Goal: Information Seeking & Learning: Check status

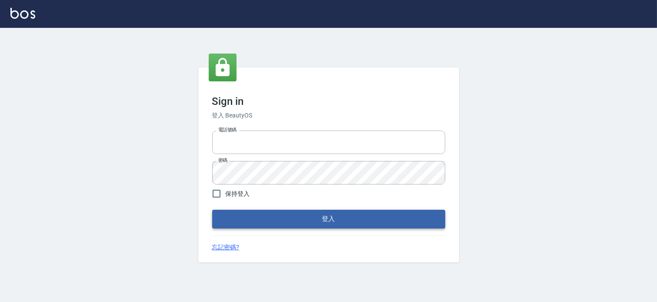
type input "037465197"
click at [257, 212] on button "登入" at bounding box center [328, 218] width 233 height 18
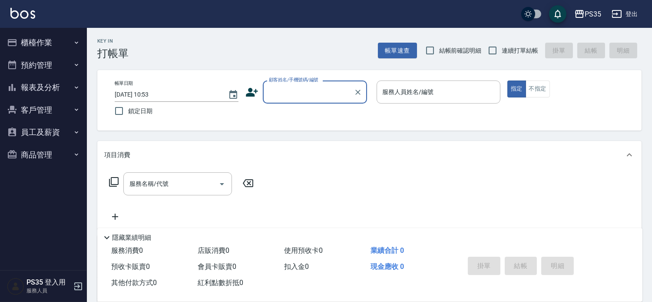
click at [47, 85] on button "報表及分析" at bounding box center [43, 87] width 80 height 23
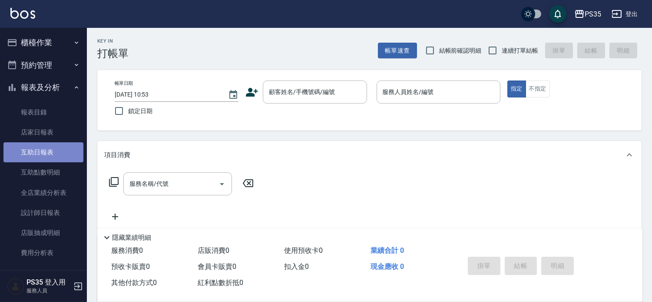
click at [48, 146] on link "互助日報表" at bounding box center [43, 152] width 80 height 20
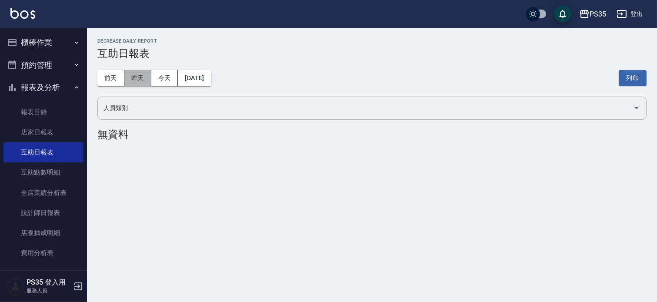
click at [133, 77] on button "昨天" at bounding box center [137, 78] width 27 height 16
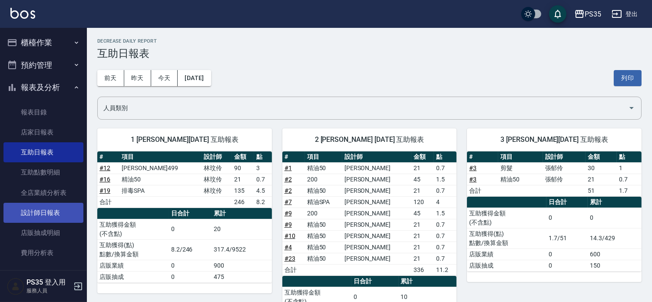
click at [40, 206] on link "設計師日報表" at bounding box center [43, 213] width 80 height 20
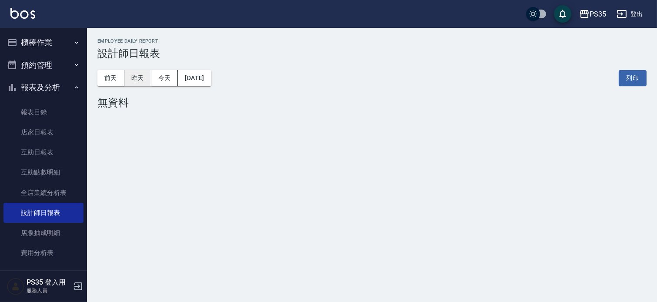
click at [138, 77] on button "昨天" at bounding box center [137, 78] width 27 height 16
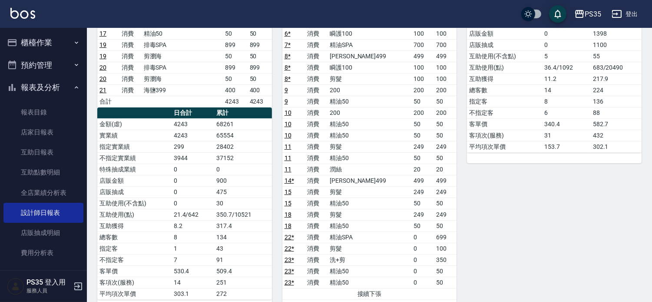
scroll to position [145, 0]
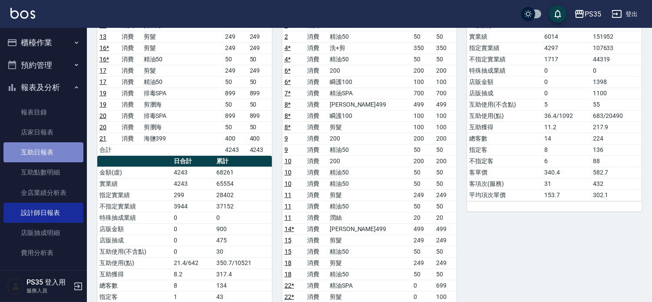
click at [56, 151] on link "互助日報表" at bounding box center [43, 152] width 80 height 20
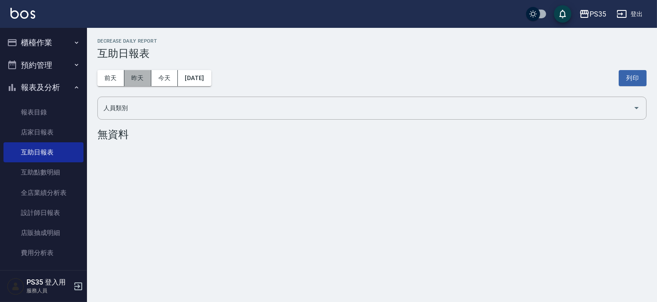
click at [140, 72] on button "昨天" at bounding box center [137, 78] width 27 height 16
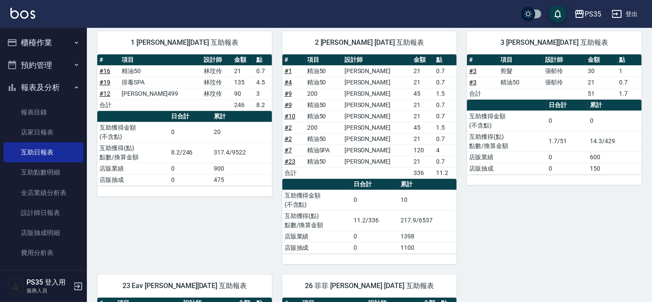
scroll to position [96, 0]
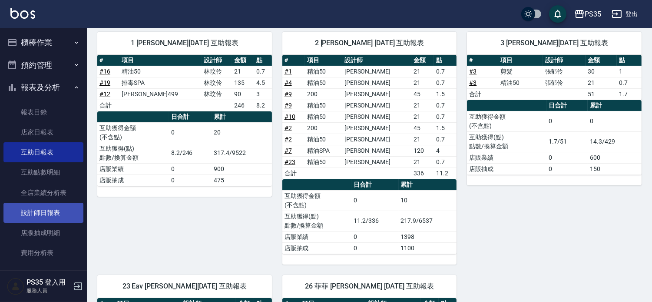
click at [37, 208] on link "設計師日報表" at bounding box center [43, 213] width 80 height 20
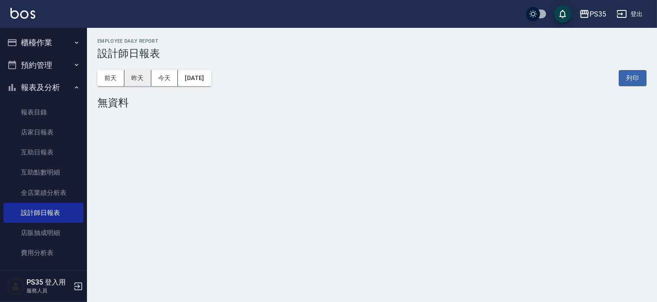
click at [137, 77] on button "昨天" at bounding box center [137, 78] width 27 height 16
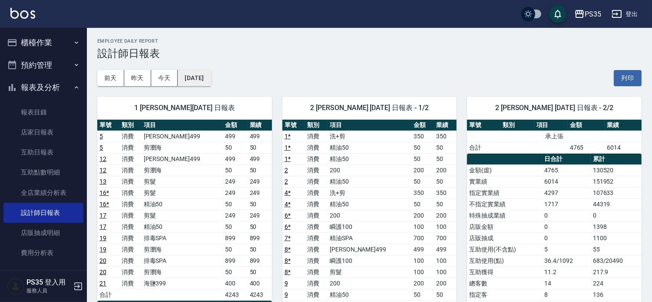
click at [209, 80] on button "[DATE]" at bounding box center [194, 78] width 33 height 16
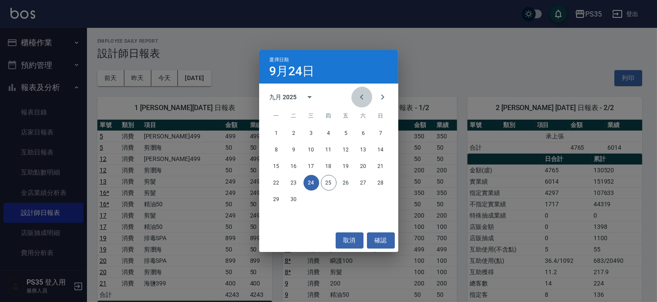
click at [356, 100] on icon "Previous month" at bounding box center [361, 97] width 10 height 10
click at [380, 187] on button "24" at bounding box center [381, 183] width 16 height 16
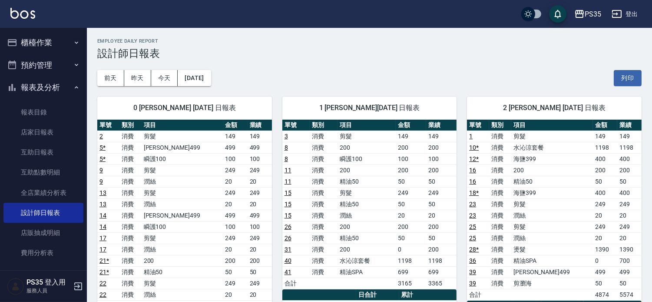
click at [133, 79] on button "昨天" at bounding box center [137, 78] width 27 height 16
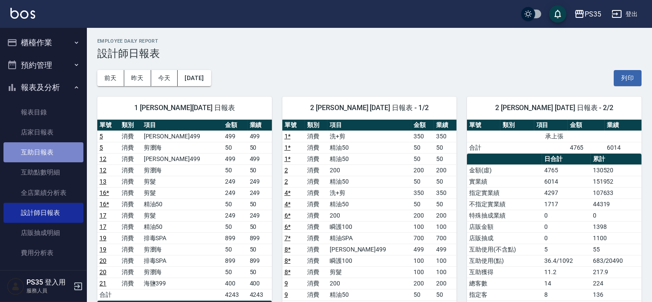
click at [56, 146] on link "互助日報表" at bounding box center [43, 152] width 80 height 20
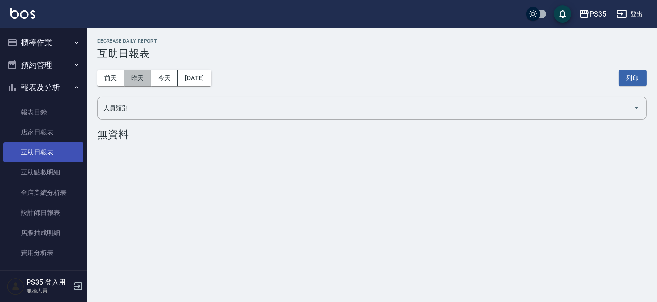
click at [145, 75] on button "昨天" at bounding box center [137, 78] width 27 height 16
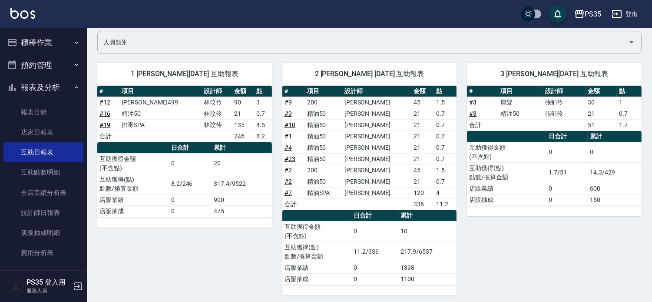
scroll to position [48, 0]
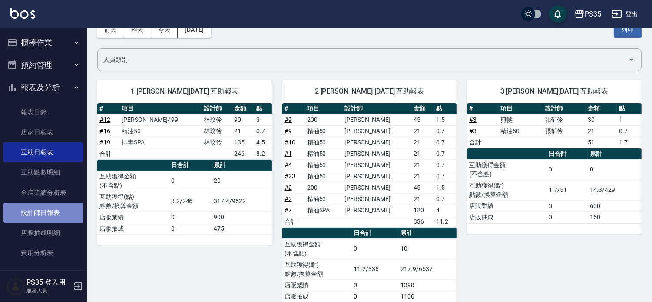
click at [47, 213] on link "設計師日報表" at bounding box center [43, 213] width 80 height 20
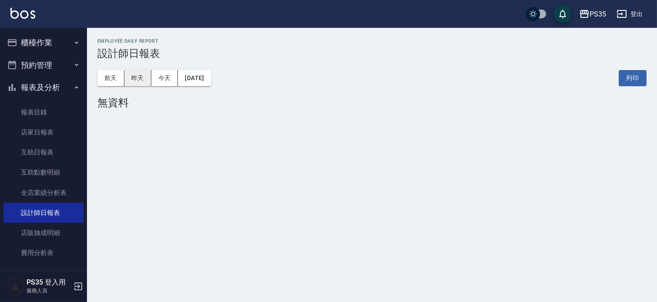
click at [141, 75] on button "昨天" at bounding box center [137, 78] width 27 height 16
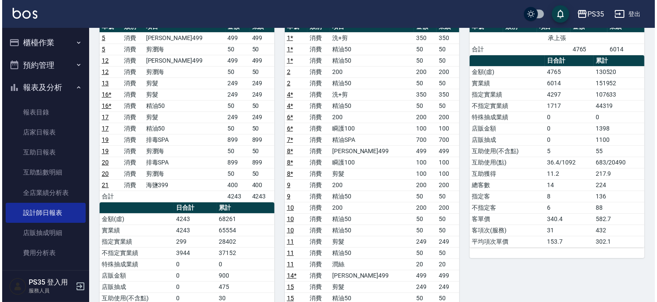
scroll to position [48, 0]
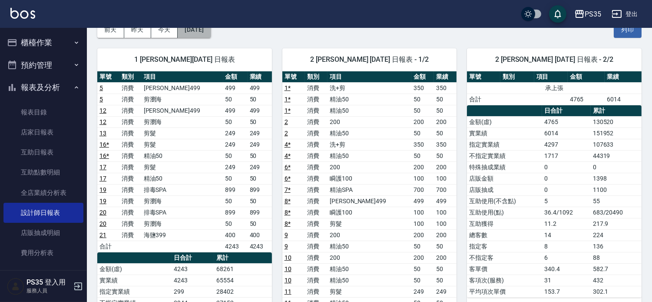
click at [206, 32] on button "[DATE]" at bounding box center [194, 30] width 33 height 16
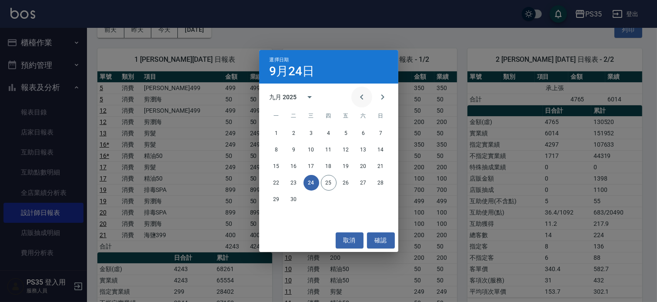
click at [361, 105] on button "Previous month" at bounding box center [361, 96] width 21 height 21
click at [381, 181] on button "24" at bounding box center [381, 183] width 16 height 16
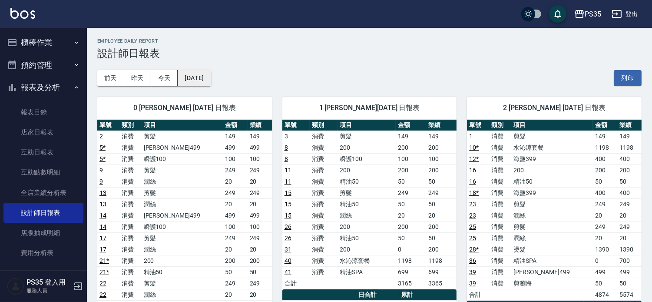
click at [207, 78] on button "[DATE]" at bounding box center [194, 78] width 33 height 16
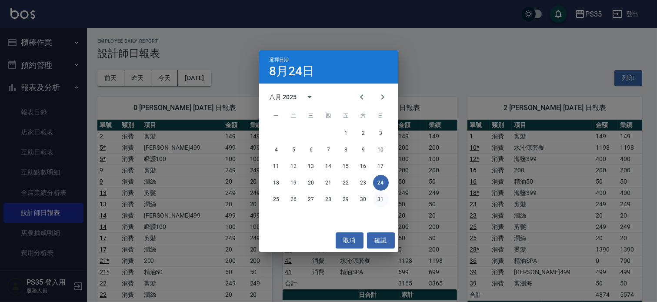
click at [385, 196] on button "31" at bounding box center [381, 199] width 16 height 16
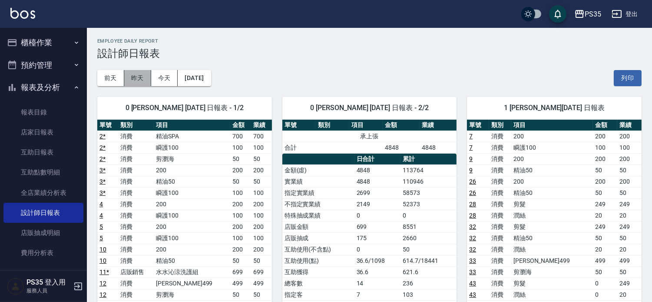
click at [132, 78] on button "昨天" at bounding box center [137, 78] width 27 height 16
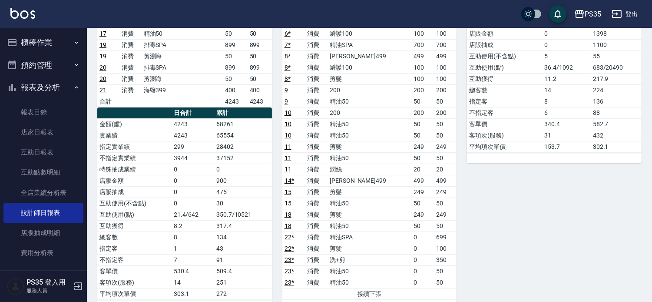
scroll to position [48, 0]
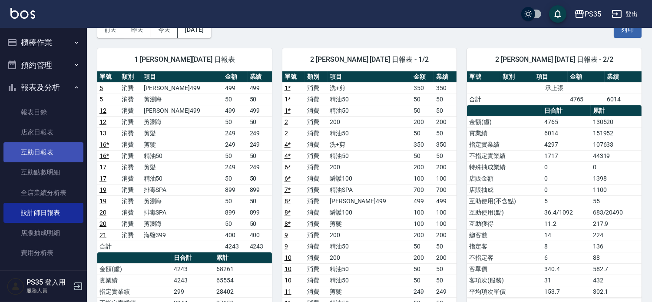
click at [56, 148] on link "互助日報表" at bounding box center [43, 152] width 80 height 20
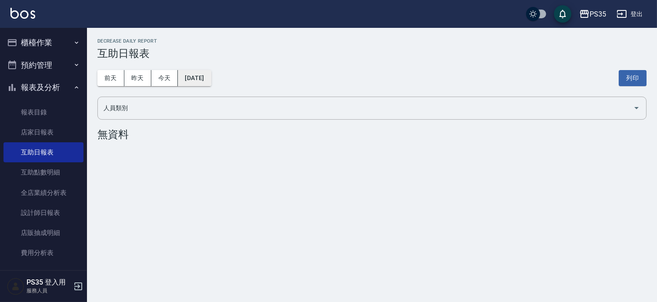
click at [211, 74] on button "[DATE]" at bounding box center [194, 78] width 33 height 16
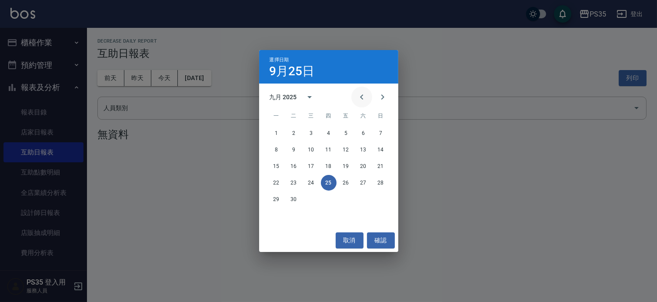
click at [356, 92] on icon "Previous month" at bounding box center [361, 97] width 10 height 10
click at [272, 200] on button "25" at bounding box center [277, 199] width 16 height 16
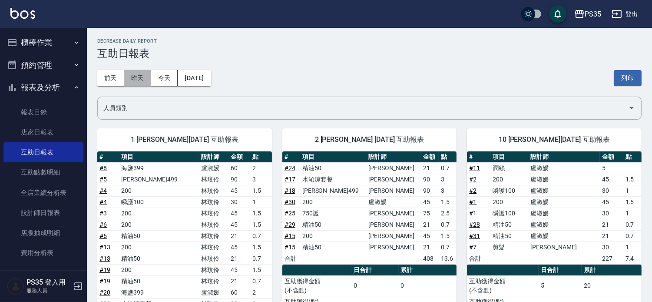
click at [139, 80] on button "昨天" at bounding box center [137, 78] width 27 height 16
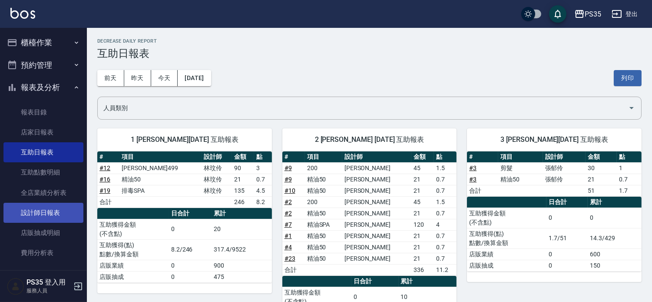
click at [32, 215] on link "設計師日報表" at bounding box center [43, 213] width 80 height 20
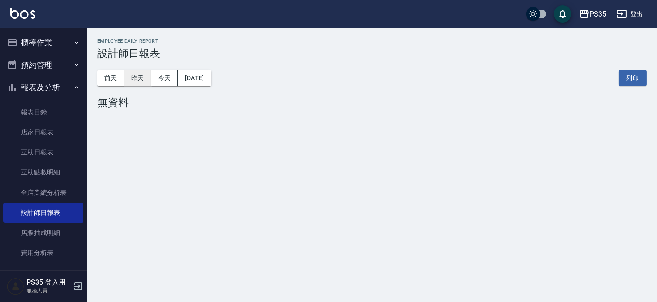
click at [150, 77] on button "昨天" at bounding box center [137, 78] width 27 height 16
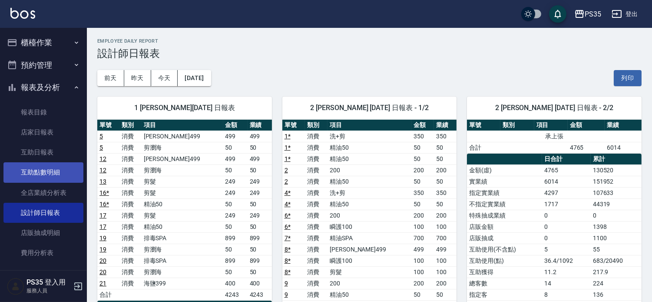
click at [43, 166] on link "互助點數明細" at bounding box center [43, 172] width 80 height 20
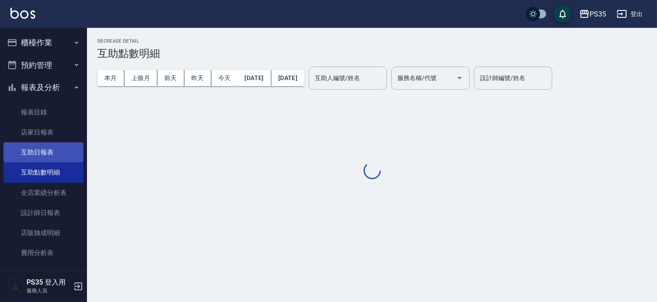
click at [37, 147] on link "互助日報表" at bounding box center [43, 152] width 80 height 20
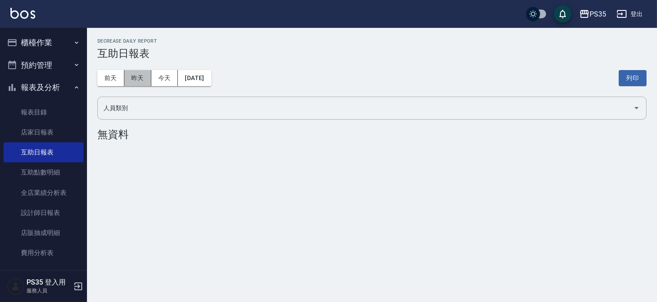
drag, startPoint x: 140, startPoint y: 77, endPoint x: 315, endPoint y: 96, distance: 175.2
click at [140, 77] on button "昨天" at bounding box center [137, 78] width 27 height 16
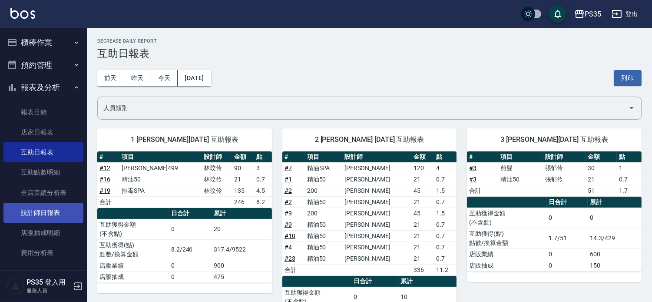
click at [56, 215] on link "設計師日報表" at bounding box center [43, 213] width 80 height 20
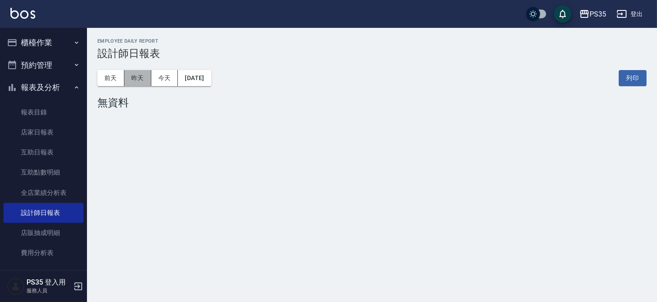
click at [146, 74] on button "昨天" at bounding box center [137, 78] width 27 height 16
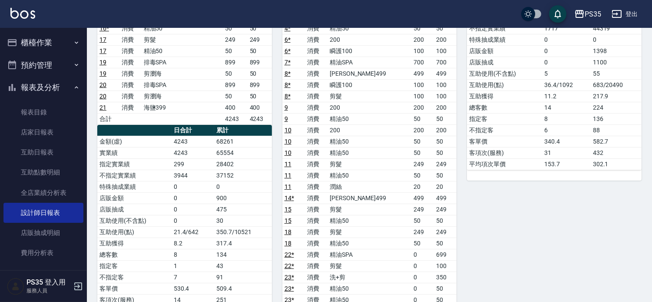
scroll to position [193, 0]
